Goal: Entertainment & Leisure: Consume media (video, audio)

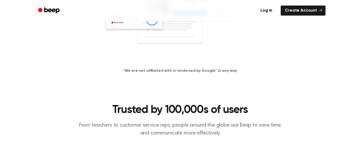
scroll to position [138, 0]
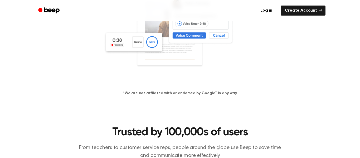
click at [153, 44] on img at bounding box center [180, 31] width 153 height 101
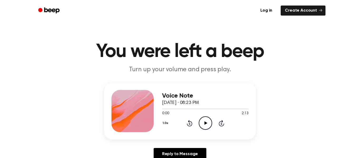
click at [208, 121] on icon "Play Audio" at bounding box center [205, 122] width 13 height 13
click at [208, 121] on icon "Pause Audio" at bounding box center [205, 122] width 13 height 13
click at [208, 121] on icon "Play Audio" at bounding box center [205, 122] width 13 height 13
click at [207, 121] on icon "Pause Audio" at bounding box center [205, 122] width 13 height 13
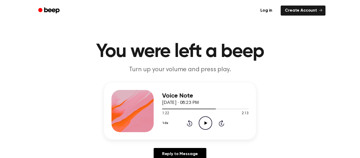
click at [207, 121] on icon "Play Audio" at bounding box center [205, 122] width 13 height 13
click at [189, 124] on icon at bounding box center [189, 124] width 1 height 2
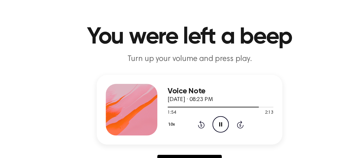
drag, startPoint x: 110, startPoint y: 35, endPoint x: 216, endPoint y: 100, distance: 124.8
click at [182, 49] on h1 "You were left a beep" at bounding box center [180, 51] width 270 height 19
click at [200, 124] on icon "Play Audio" at bounding box center [205, 122] width 13 height 13
click at [203, 122] on icon "Pause Audio" at bounding box center [205, 122] width 13 height 13
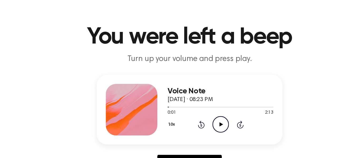
click at [221, 124] on icon "Skip 5 seconds" at bounding box center [222, 123] width 6 height 7
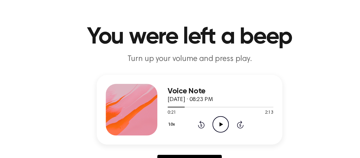
click at [221, 124] on icon "Skip 5 seconds" at bounding box center [222, 123] width 6 height 7
click at [202, 123] on icon "Play Audio" at bounding box center [205, 122] width 13 height 13
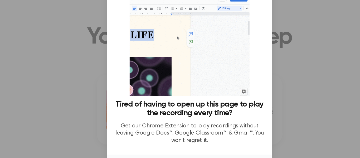
click at [228, 59] on img at bounding box center [180, 57] width 98 height 85
click at [260, 76] on div at bounding box center [180, 79] width 360 height 158
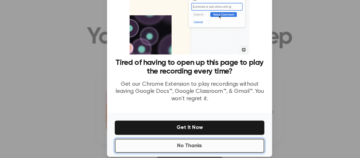
click at [208, 144] on button "No Thanks" at bounding box center [180, 141] width 122 height 12
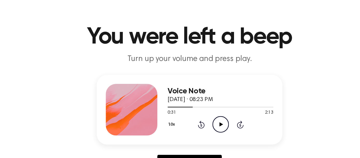
click at [205, 128] on icon "Play Audio" at bounding box center [205, 122] width 13 height 13
click at [189, 122] on icon "Rewind 5 seconds" at bounding box center [190, 123] width 6 height 7
click at [204, 124] on icon "Pause Audio" at bounding box center [205, 122] width 13 height 13
click at [205, 121] on icon "Play Audio" at bounding box center [205, 122] width 13 height 13
click at [190, 123] on icon "Rewind 5 seconds" at bounding box center [190, 123] width 6 height 7
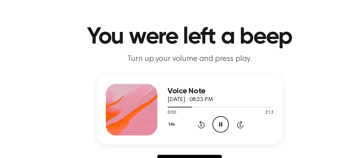
click at [224, 123] on icon at bounding box center [222, 123] width 6 height 6
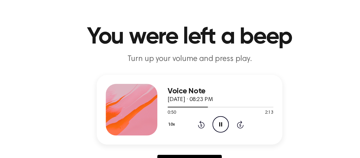
click at [224, 123] on icon at bounding box center [222, 123] width 6 height 6
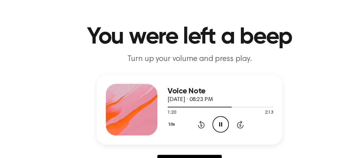
click at [224, 123] on icon at bounding box center [222, 123] width 6 height 6
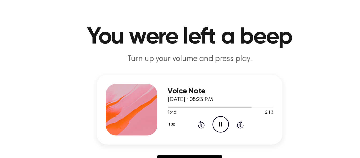
click at [209, 123] on icon "Pause Audio" at bounding box center [205, 122] width 13 height 13
click at [220, 123] on icon "Skip 5 seconds" at bounding box center [222, 123] width 6 height 7
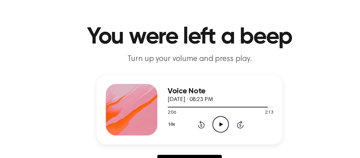
click at [220, 123] on icon "Skip 5 seconds" at bounding box center [222, 123] width 6 height 7
click at [188, 122] on icon "Rewind 5 seconds" at bounding box center [190, 123] width 6 height 7
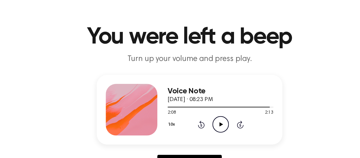
click at [188, 122] on icon "Rewind 5 seconds" at bounding box center [190, 123] width 6 height 7
click at [202, 119] on icon "Play Audio" at bounding box center [205, 122] width 13 height 13
click at [202, 119] on icon "Pause Audio" at bounding box center [205, 122] width 13 height 13
click at [220, 123] on icon "Skip 5 seconds" at bounding box center [222, 123] width 6 height 7
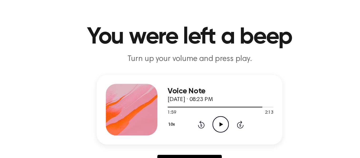
click at [220, 123] on icon "Skip 5 seconds" at bounding box center [222, 123] width 6 height 7
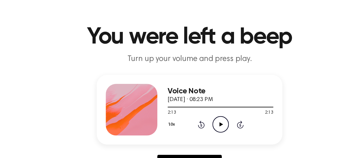
click at [220, 123] on icon "Skip 5 seconds" at bounding box center [222, 123] width 6 height 7
click at [201, 123] on icon "Play Audio" at bounding box center [205, 122] width 13 height 13
click at [190, 124] on icon "Rewind 5 seconds" at bounding box center [190, 123] width 6 height 7
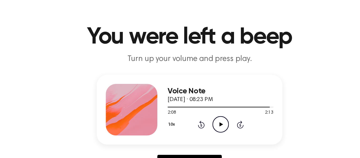
click at [190, 124] on icon "Rewind 5 seconds" at bounding box center [190, 123] width 6 height 7
